Goal: Task Accomplishment & Management: Use online tool/utility

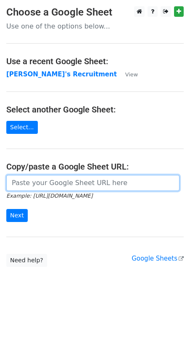
click at [44, 183] on input "url" at bounding box center [92, 183] width 173 height 16
paste input "https://docs.google.com/spreadsheets/d/1Cr9APMfEyBzomlp0d5nIDRAmjV2mnvwC1MH092O…"
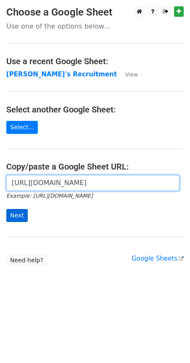
type input "https://docs.google.com/spreadsheets/d/1Cr9APMfEyBzomlp0d5nIDRAmjV2mnvwC1MH092O…"
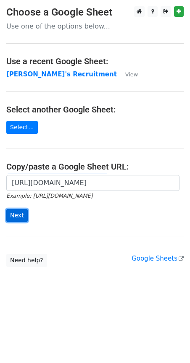
click at [20, 217] on input "Next" at bounding box center [16, 215] width 21 height 13
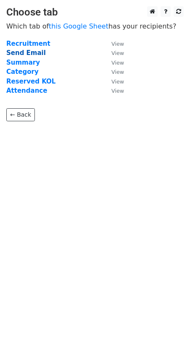
click at [29, 53] on strong "Send Email" at bounding box center [25, 53] width 39 height 8
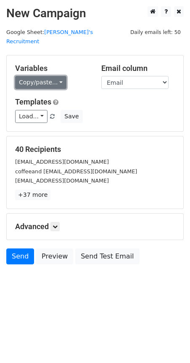
click at [58, 76] on link "Copy/paste..." at bounding box center [40, 82] width 51 height 13
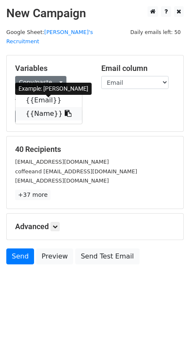
click at [65, 110] on icon at bounding box center [68, 113] width 7 height 7
